Goal: Information Seeking & Learning: Learn about a topic

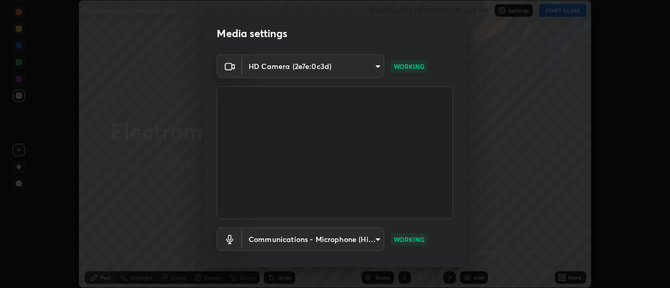
scroll to position [55, 0]
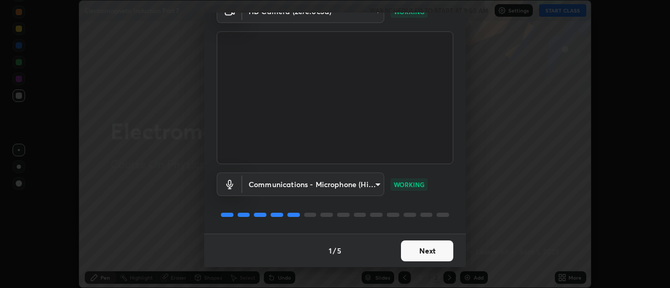
click at [416, 252] on button "Next" at bounding box center [427, 251] width 52 height 21
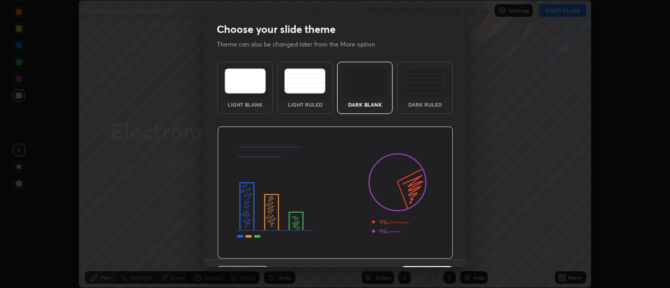
scroll to position [26, 0]
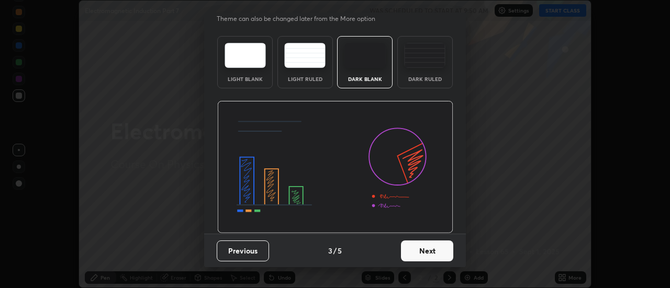
click at [417, 251] on button "Next" at bounding box center [427, 251] width 52 height 21
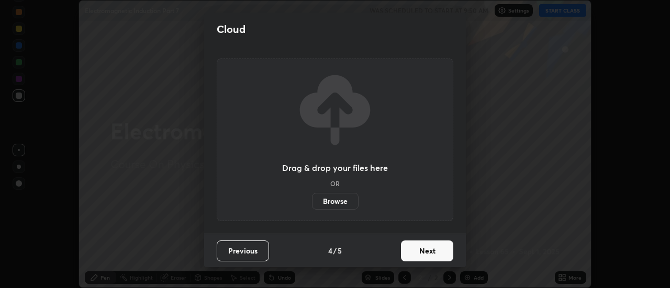
scroll to position [0, 0]
click at [413, 248] on button "Next" at bounding box center [427, 251] width 52 height 21
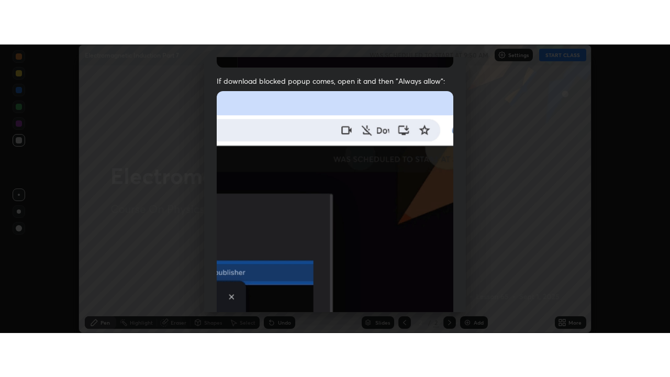
scroll to position [269, 0]
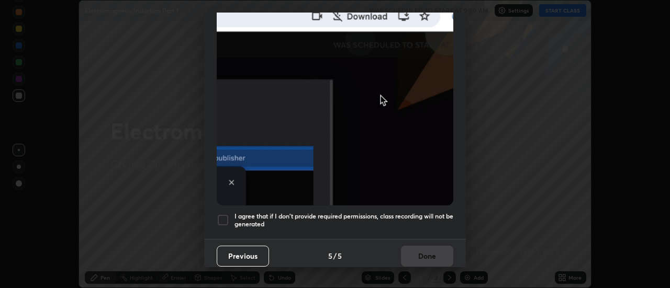
click at [384, 213] on h5 "I agree that if I don't provide required permissions, class recording will not …" at bounding box center [344, 221] width 219 height 16
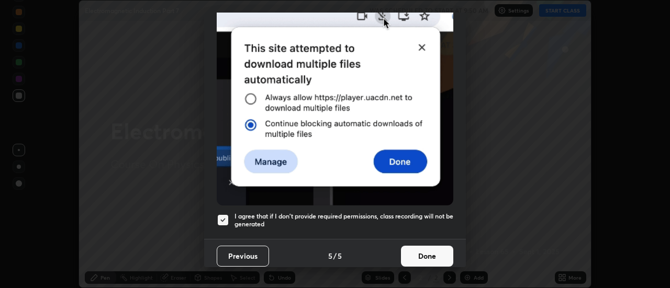
click at [412, 249] on button "Done" at bounding box center [427, 256] width 52 height 21
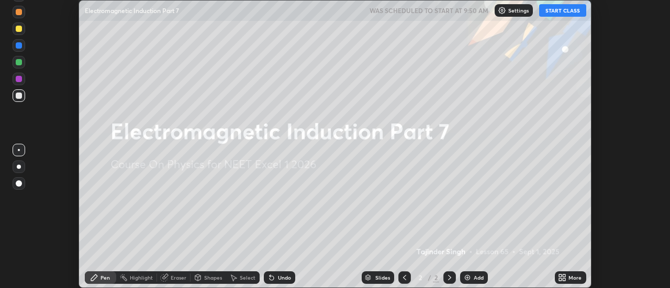
click at [559, 9] on button "START CLASS" at bounding box center [562, 10] width 47 height 13
click at [568, 279] on div "More" at bounding box center [570, 278] width 31 height 13
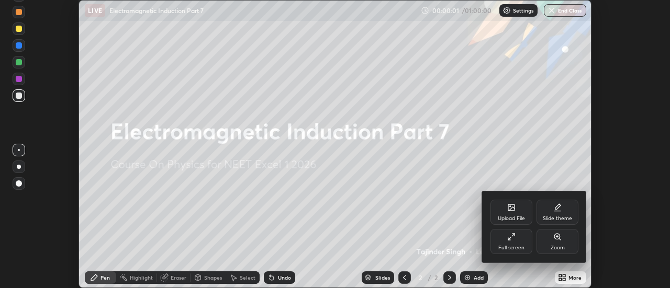
click at [505, 246] on div "Full screen" at bounding box center [511, 248] width 26 height 5
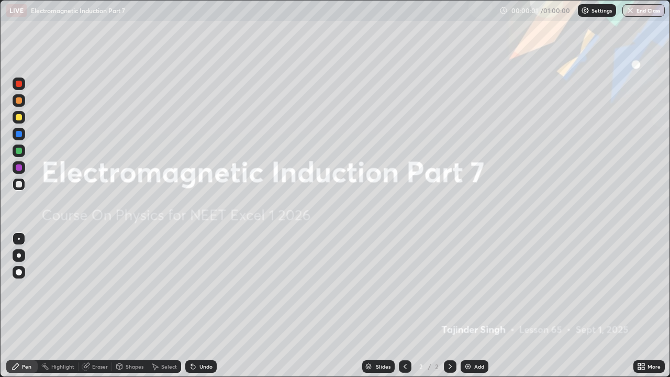
scroll to position [377, 670]
click at [466, 288] on img at bounding box center [468, 366] width 8 height 8
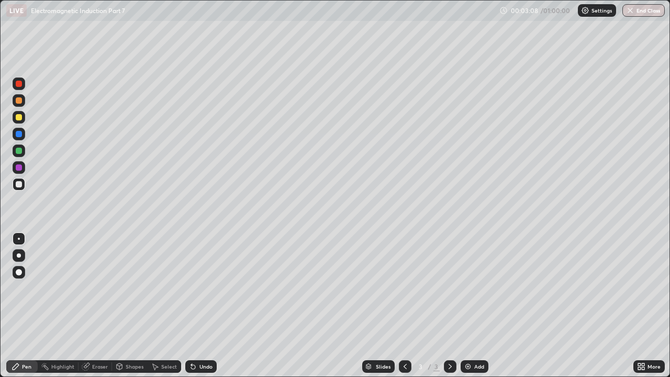
click at [17, 120] on div at bounding box center [19, 117] width 6 height 6
click at [199, 288] on div "Undo" at bounding box center [205, 366] width 13 height 5
click at [196, 288] on div "Undo" at bounding box center [200, 366] width 31 height 13
click at [205, 288] on div "Undo" at bounding box center [200, 366] width 31 height 13
click at [204, 288] on div "Undo" at bounding box center [200, 366] width 31 height 13
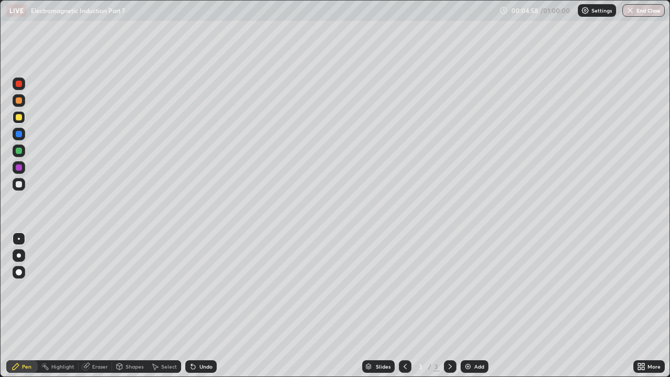
click at [201, 288] on div "Undo" at bounding box center [200, 366] width 31 height 13
click at [199, 288] on div "Undo" at bounding box center [200, 366] width 31 height 13
click at [197, 288] on div "Undo" at bounding box center [200, 366] width 31 height 13
click at [194, 288] on icon at bounding box center [193, 366] width 8 height 8
click at [18, 135] on div at bounding box center [19, 134] width 6 height 6
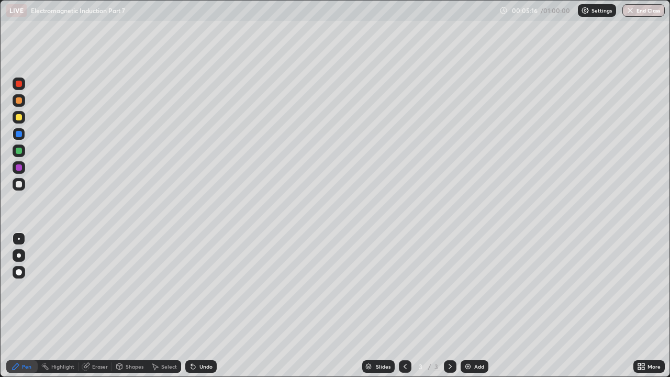
click at [201, 288] on div "Undo" at bounding box center [205, 366] width 13 height 5
click at [19, 117] on div at bounding box center [19, 117] width 6 height 6
click at [464, 288] on img at bounding box center [468, 366] width 8 height 8
click at [204, 288] on div "Undo" at bounding box center [205, 366] width 13 height 5
click at [202, 288] on div "Undo" at bounding box center [205, 366] width 13 height 5
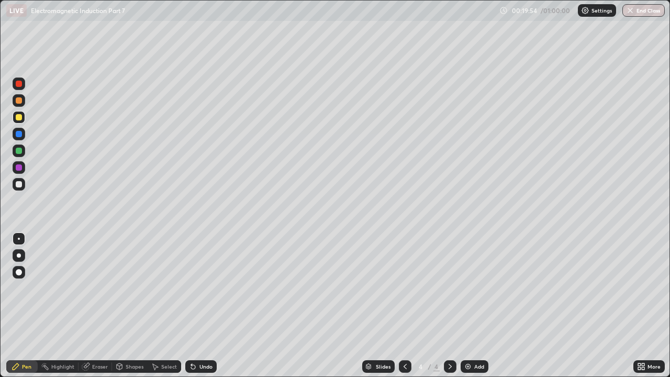
click at [201, 288] on div "Undo" at bounding box center [205, 366] width 13 height 5
click at [197, 288] on div "Undo" at bounding box center [200, 366] width 31 height 13
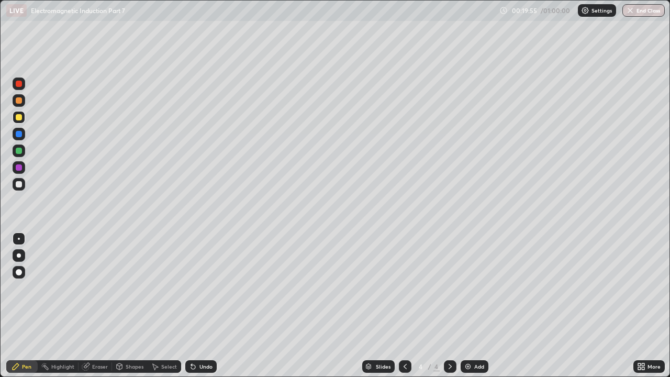
click at [197, 288] on div "Undo" at bounding box center [200, 366] width 31 height 13
click at [193, 288] on icon at bounding box center [193, 367] width 4 height 4
click at [191, 288] on icon at bounding box center [191, 364] width 1 height 1
click at [195, 288] on div "Undo" at bounding box center [200, 366] width 31 height 13
click at [193, 288] on div "Undo" at bounding box center [200, 366] width 31 height 13
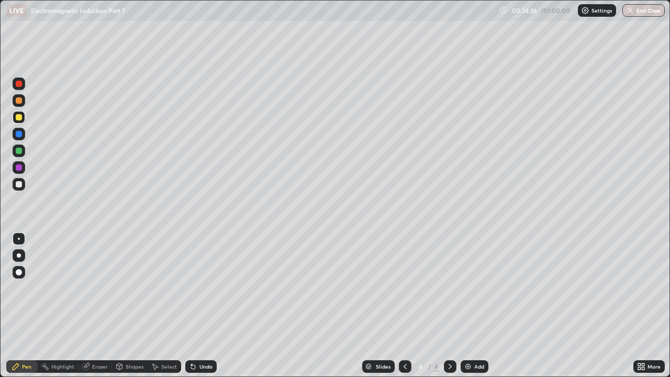
click at [20, 183] on div at bounding box center [19, 184] width 6 height 6
click at [18, 183] on div at bounding box center [19, 184] width 6 height 6
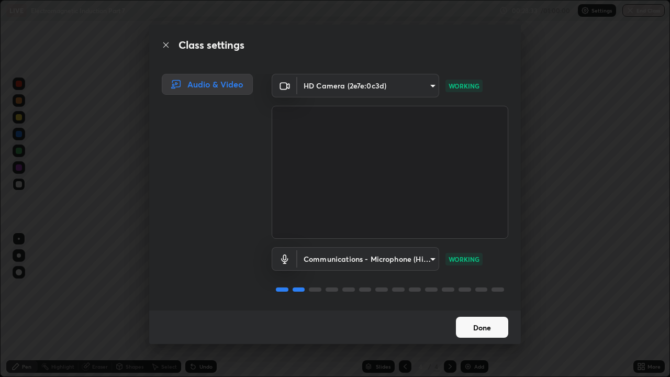
click at [474, 288] on button "Done" at bounding box center [482, 327] width 52 height 21
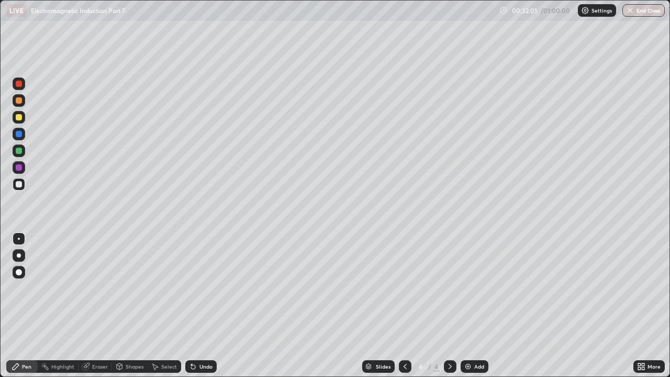
click at [467, 288] on img at bounding box center [468, 366] width 8 height 8
click at [196, 288] on div "Undo" at bounding box center [200, 366] width 31 height 13
click at [201, 288] on div "Undo" at bounding box center [200, 366] width 31 height 13
click at [199, 288] on div "Undo" at bounding box center [200, 366] width 31 height 13
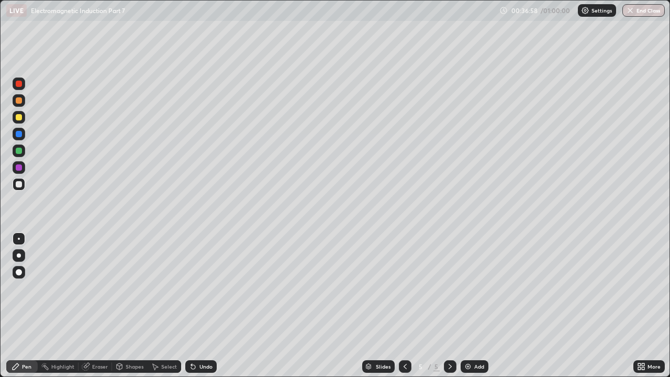
click at [202, 288] on div "Undo" at bounding box center [200, 366] width 31 height 13
click at [468, 288] on img at bounding box center [468, 366] width 8 height 8
click at [17, 118] on div at bounding box center [19, 117] width 6 height 6
click at [201, 288] on div "Undo" at bounding box center [200, 366] width 31 height 13
click at [18, 136] on div at bounding box center [19, 134] width 6 height 6
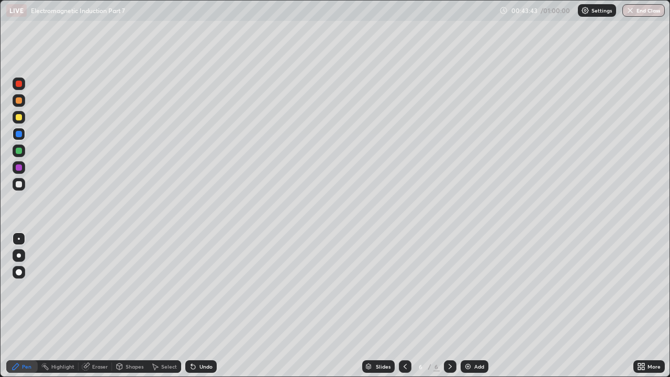
click at [17, 181] on div at bounding box center [19, 184] width 6 height 6
click at [92, 288] on div "Eraser" at bounding box center [100, 366] width 16 height 5
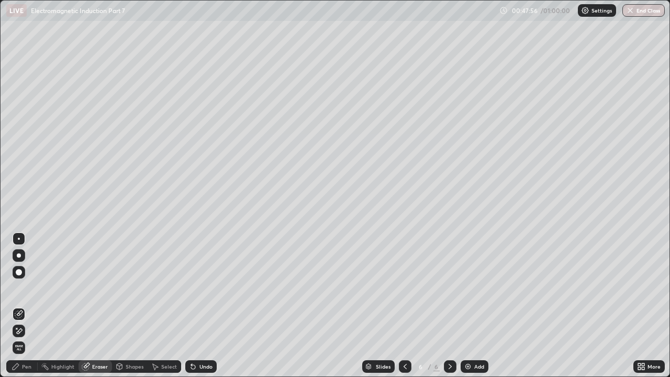
click at [23, 271] on div at bounding box center [19, 272] width 13 height 13
click at [24, 288] on div "Pen" at bounding box center [26, 366] width 9 height 5
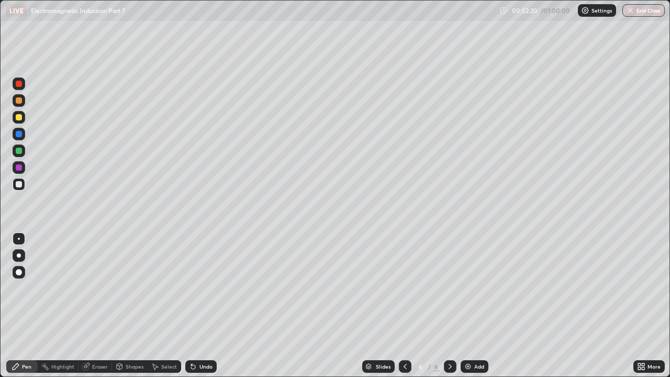
click at [464, 288] on img at bounding box center [468, 366] width 8 height 8
click at [21, 119] on div at bounding box center [19, 117] width 6 height 6
click at [18, 151] on div at bounding box center [19, 151] width 6 height 6
click at [202, 288] on div "Undo" at bounding box center [205, 366] width 13 height 5
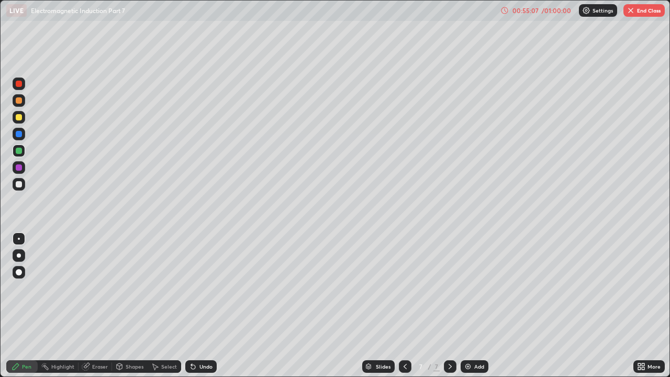
click at [204, 288] on div "Undo" at bounding box center [205, 366] width 13 height 5
click at [21, 184] on div at bounding box center [19, 184] width 6 height 6
click at [203, 288] on div "Undo" at bounding box center [205, 366] width 13 height 5
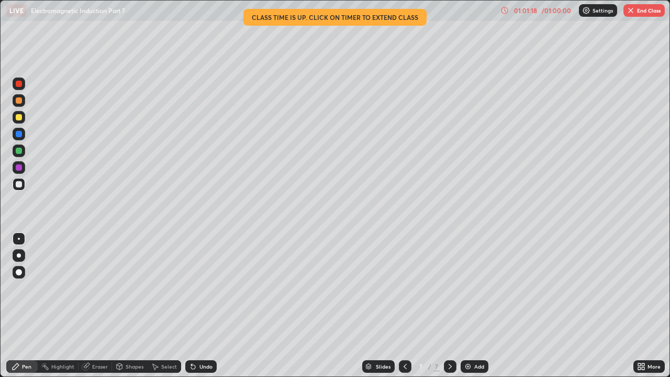
click at [640, 12] on button "End Class" at bounding box center [644, 10] width 41 height 13
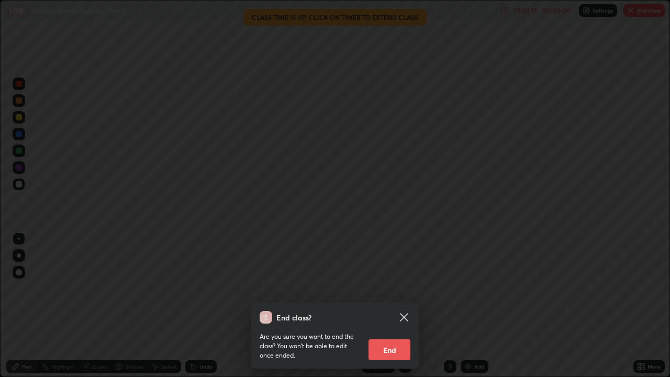
click at [402, 288] on button "End" at bounding box center [390, 349] width 42 height 21
